Goal: Check status: Check status

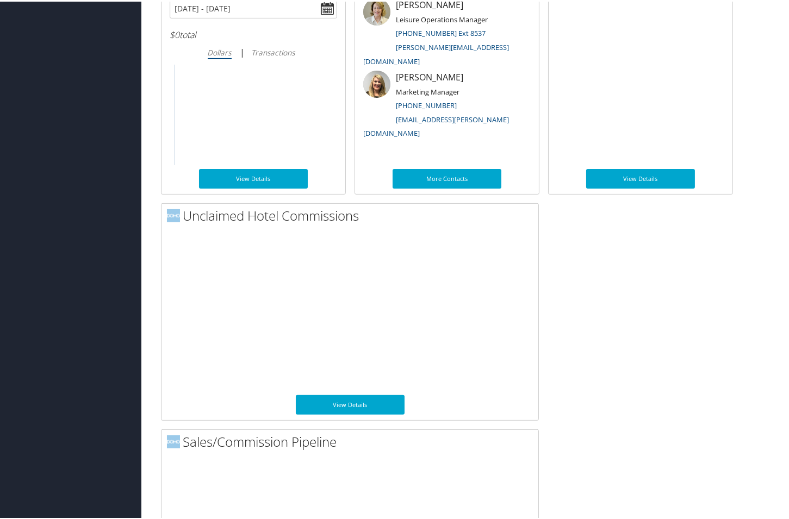
scroll to position [615, 0]
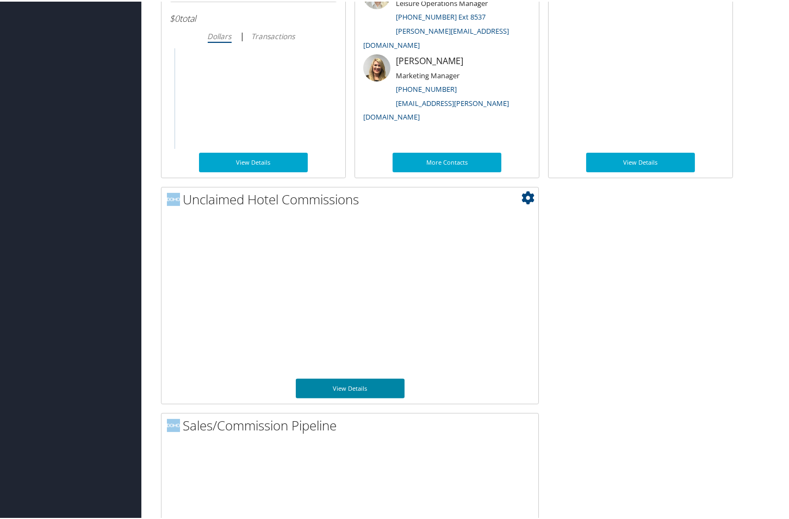
click at [378, 389] on link "View Details" at bounding box center [350, 387] width 109 height 20
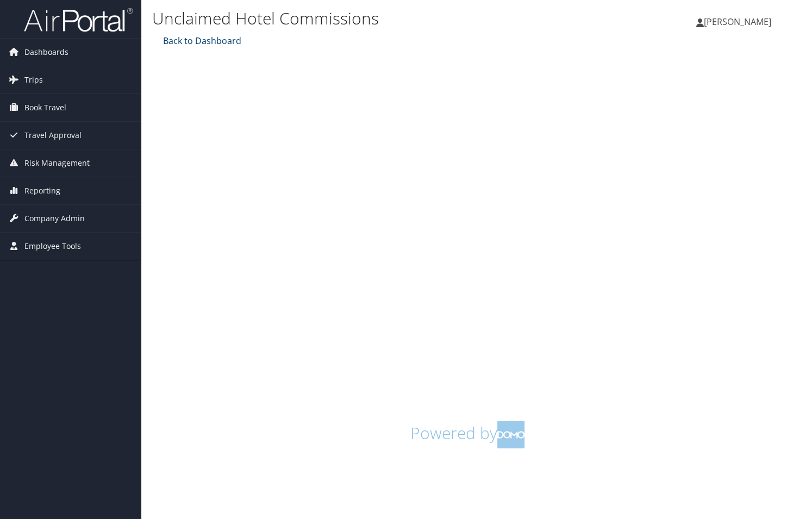
click at [196, 42] on link "Back to Dashboard" at bounding box center [200, 41] width 81 height 12
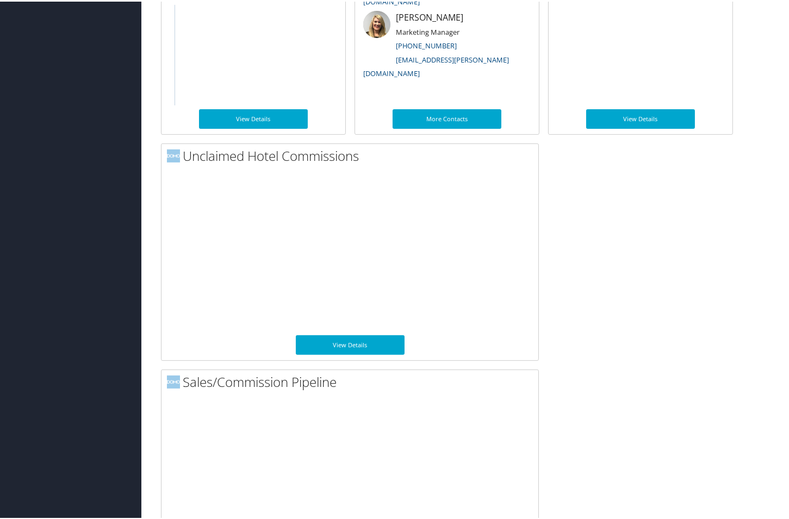
scroll to position [730, 0]
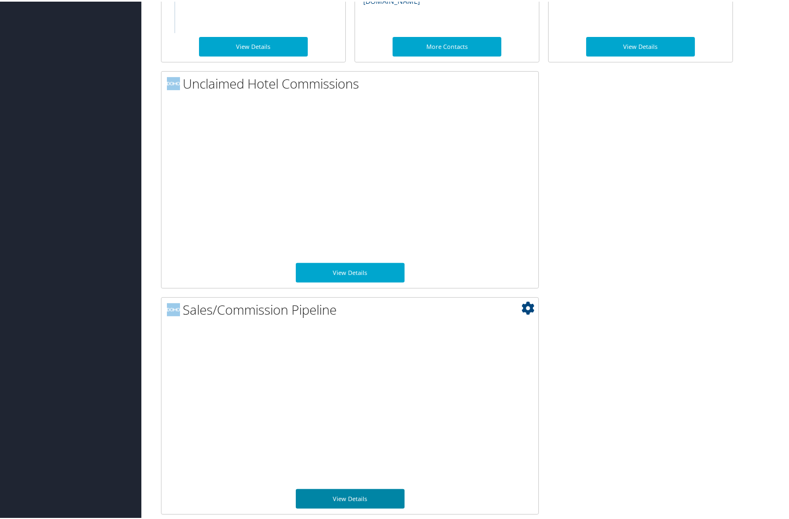
click at [358, 494] on link "View Details" at bounding box center [350, 498] width 109 height 20
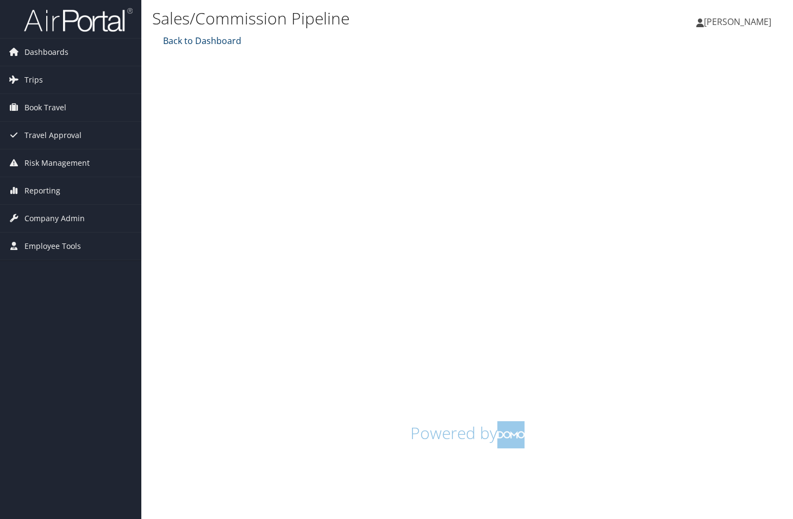
click at [216, 36] on link "Back to Dashboard" at bounding box center [200, 41] width 81 height 12
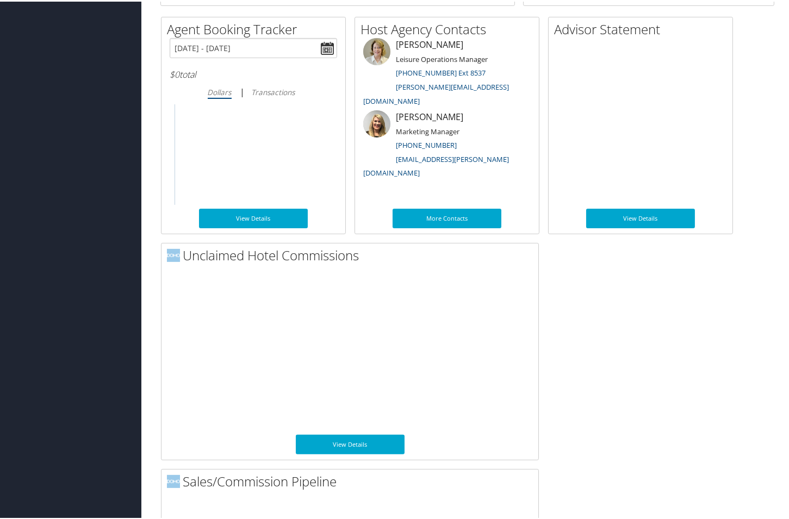
scroll to position [594, 0]
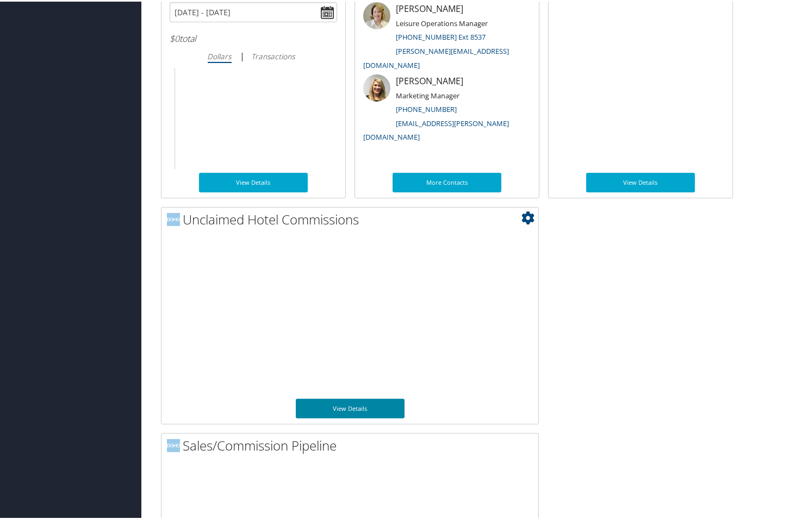
click at [377, 405] on link "View Details" at bounding box center [350, 408] width 109 height 20
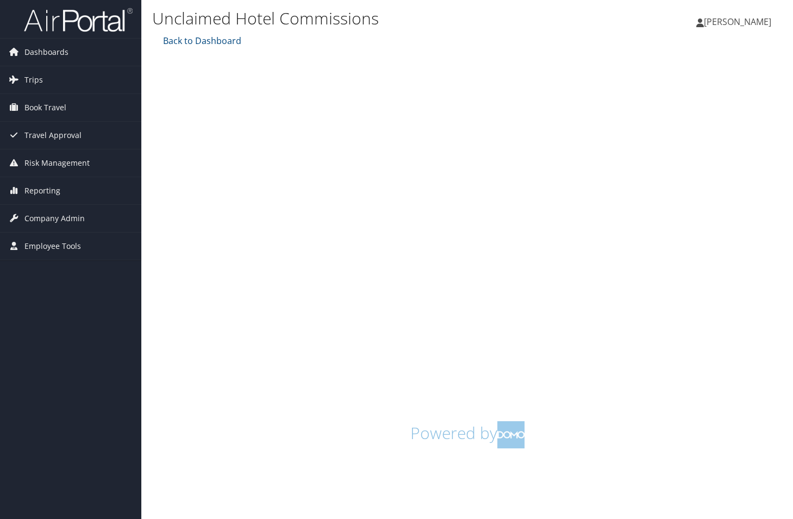
click at [479, 49] on div "Back to Dashboard Powered by" at bounding box center [467, 243] width 630 height 419
